Goal: Task Accomplishment & Management: Use online tool/utility

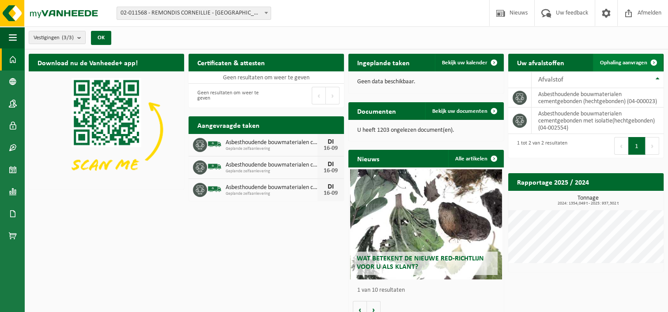
click at [637, 60] on span "Ophaling aanvragen" at bounding box center [623, 63] width 47 height 6
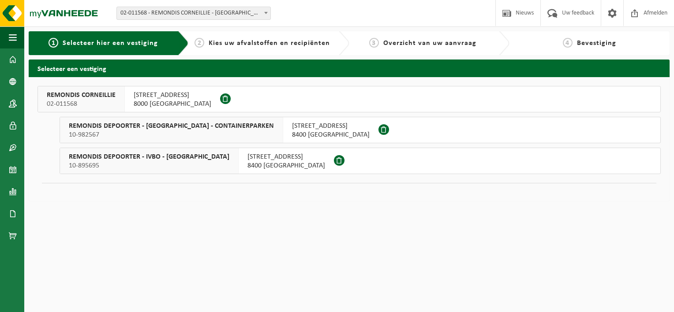
click at [107, 102] on span "02-011568" at bounding box center [81, 104] width 69 height 9
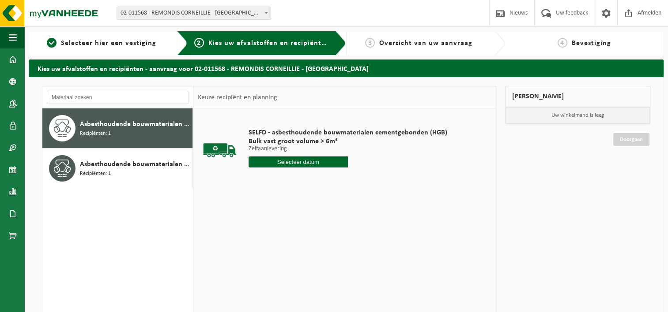
click at [300, 160] on input "text" at bounding box center [297, 162] width 99 height 11
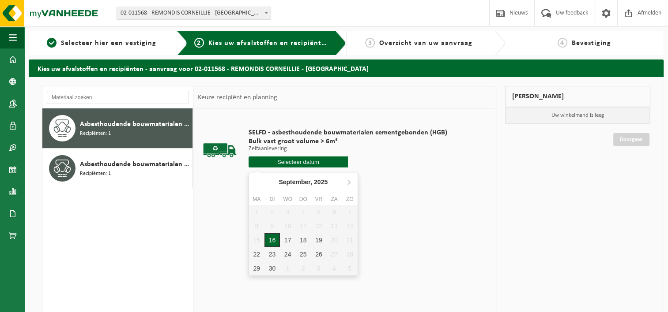
click at [274, 238] on div "16" at bounding box center [271, 240] width 15 height 14
type input "Van 2025-09-16"
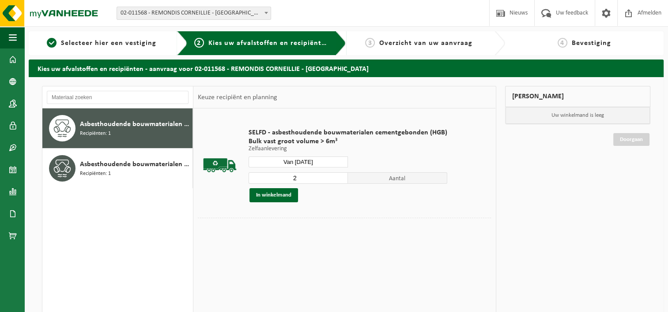
type input "2"
click at [338, 176] on input "2" at bounding box center [297, 178] width 99 height 11
click at [268, 194] on button "In winkelmand" at bounding box center [273, 195] width 49 height 14
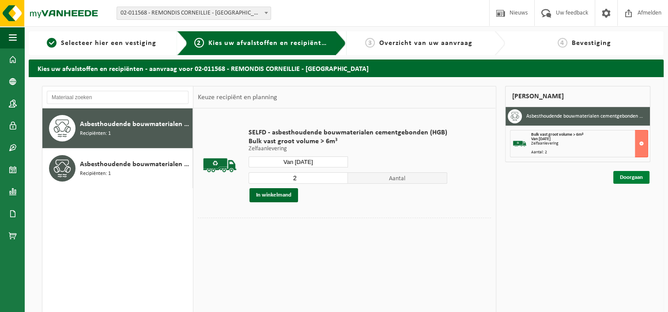
click at [640, 175] on link "Doorgaan" at bounding box center [631, 177] width 36 height 13
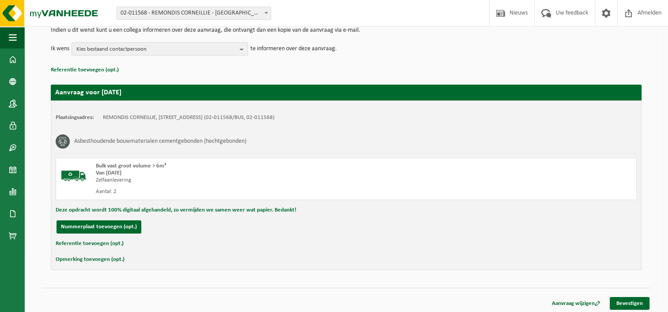
scroll to position [99, 0]
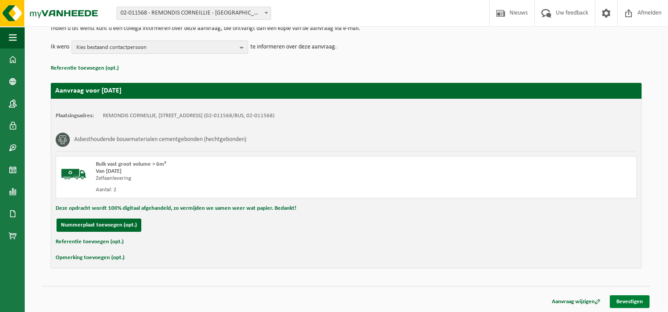
click at [629, 302] on link "Bevestigen" at bounding box center [629, 302] width 40 height 13
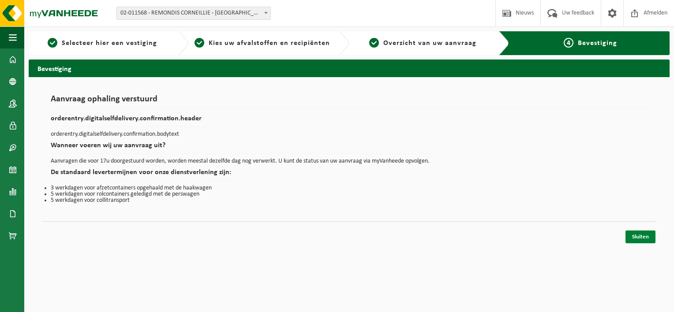
click at [643, 235] on link "Sluiten" at bounding box center [641, 237] width 30 height 13
